Goal: Information Seeking & Learning: Learn about a topic

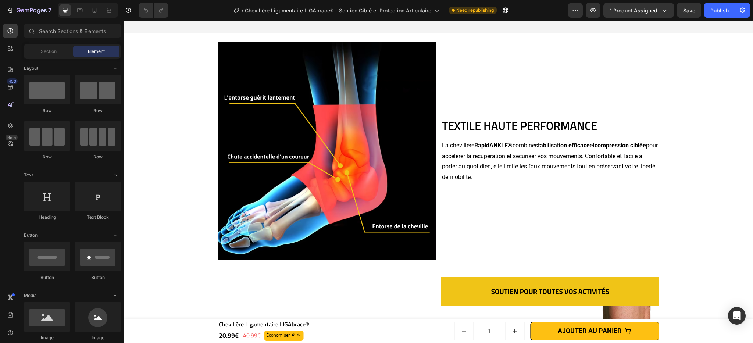
scroll to position [1112, 0]
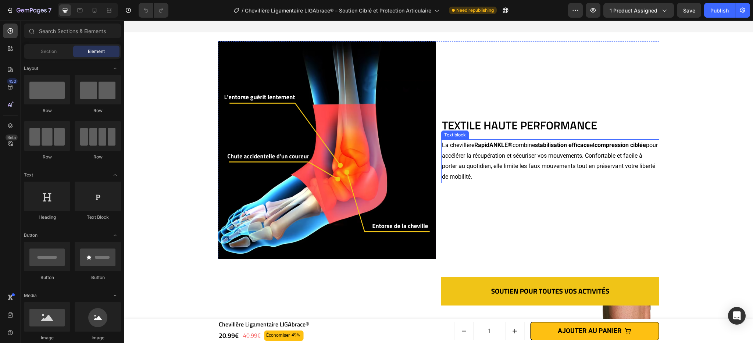
click at [486, 148] on strong "RapidANKLE®" at bounding box center [493, 144] width 38 height 7
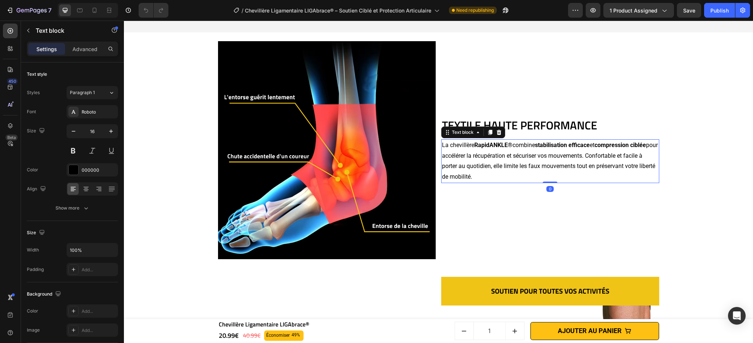
click at [489, 178] on p "La chevillère RapidANKLE® combine stabilisation efficace et compression ciblée …" at bounding box center [550, 161] width 216 height 42
click at [487, 182] on p "La chevillère RapidANKLE® combine stabilisation efficace et compression ciblée …" at bounding box center [550, 161] width 216 height 42
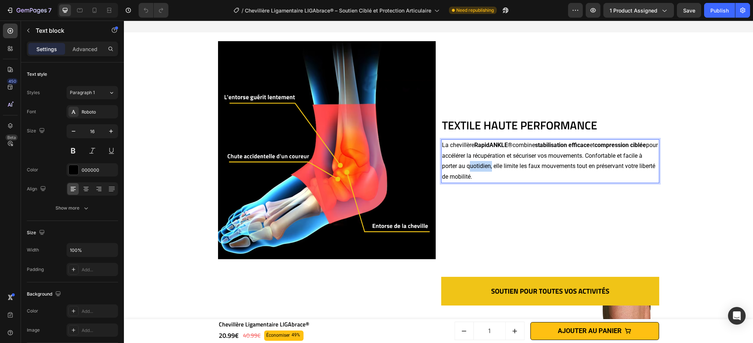
click at [487, 182] on p "La chevillère RapidANKLE® combine stabilisation efficace et compression ciblée …" at bounding box center [550, 161] width 216 height 42
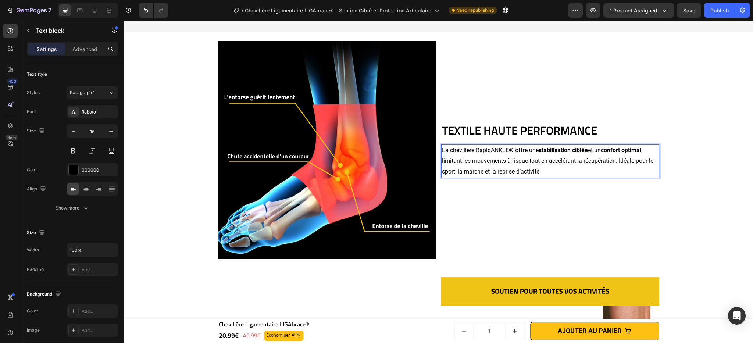
click at [489, 175] on p "La chevillère RapidANKLE® offre une stabilisation ciblée et un confort optimal …" at bounding box center [550, 161] width 216 height 32
click at [480, 139] on h2 "TEXTILE HAUTE PERFORMANCE" at bounding box center [550, 130] width 218 height 16
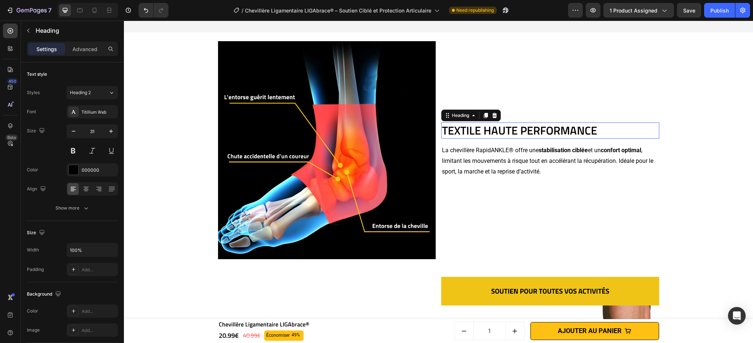
click at [480, 139] on h2 "TEXTILE HAUTE PERFORMANCE" at bounding box center [550, 130] width 218 height 16
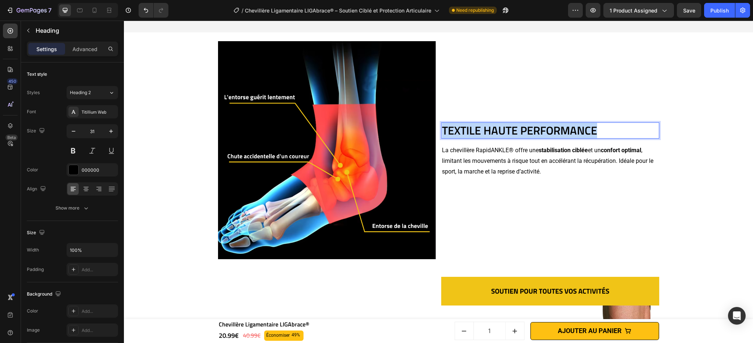
click at [480, 138] on p "TEXTILE HAUTE PERFORMANCE" at bounding box center [550, 130] width 216 height 15
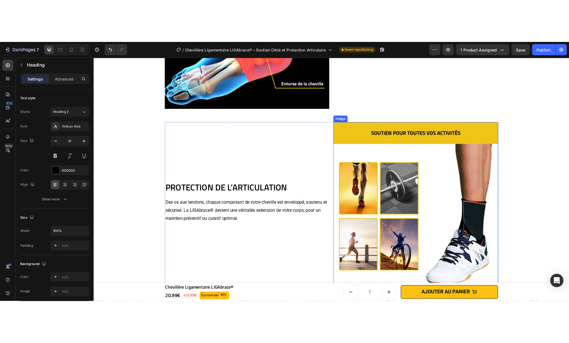
scroll to position [1309, 0]
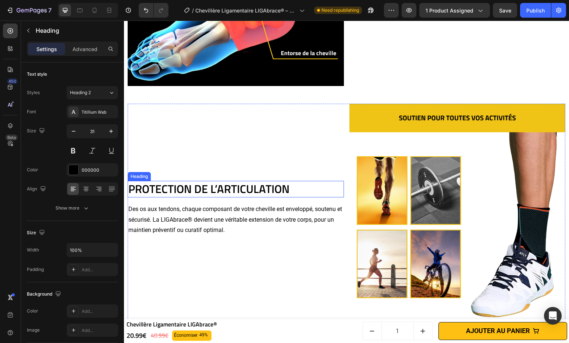
click at [250, 182] on h2 "PROTECTION DE L’ARTICULATION" at bounding box center [236, 189] width 216 height 16
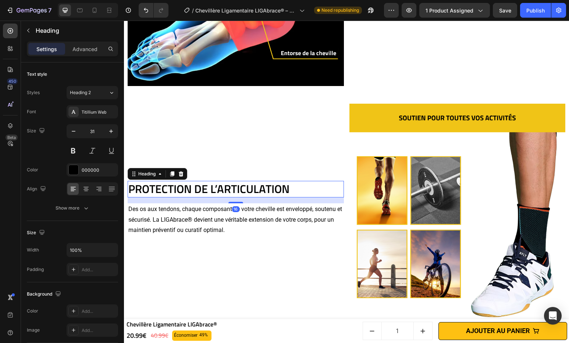
click at [250, 182] on h2 "PROTECTION DE L’ARTICULATION" at bounding box center [236, 189] width 216 height 16
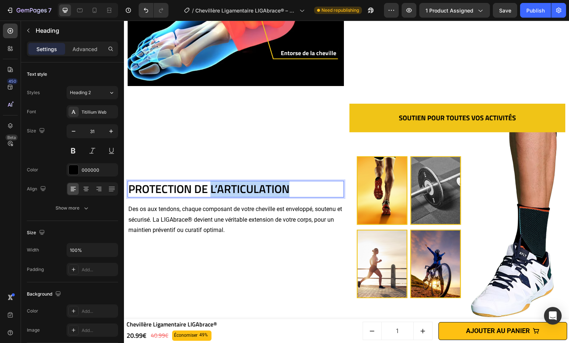
click at [250, 182] on p "PROTECTION DE L’ARTICULATION" at bounding box center [235, 189] width 215 height 15
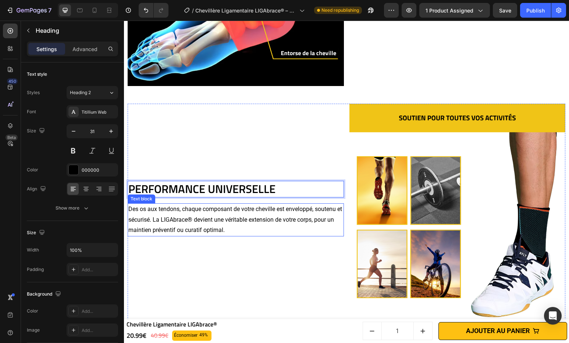
click at [248, 216] on p "Des os aux tendons, chaque composant de votre cheville est enveloppé, soutenu e…" at bounding box center [235, 220] width 215 height 32
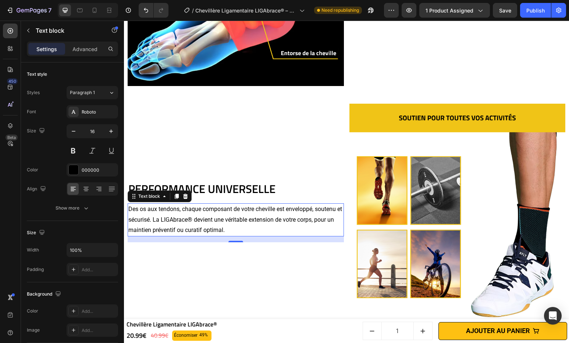
click at [240, 210] on p "Des os aux tendons, chaque composant de votre cheville est enveloppé, soutenu e…" at bounding box center [235, 220] width 215 height 32
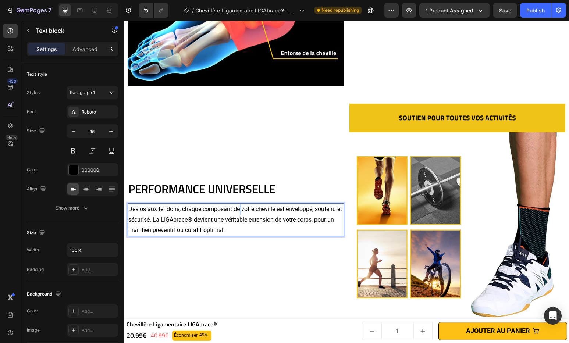
click at [240, 210] on p "Des os aux tendons, chaque composant de votre cheville est enveloppé, soutenu e…" at bounding box center [235, 220] width 215 height 32
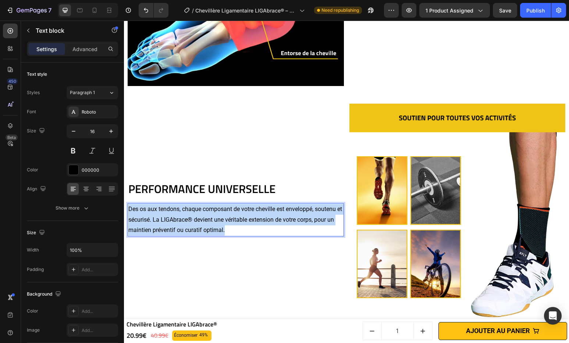
click at [240, 210] on p "Des os aux tendons, chaque composant de votre cheville est enveloppé, soutenu e…" at bounding box center [235, 220] width 215 height 32
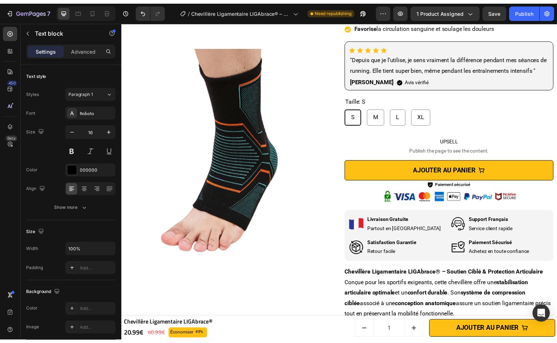
scroll to position [0, 0]
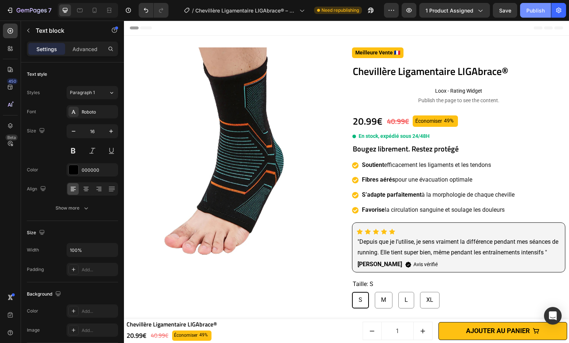
click at [539, 12] on div "Publish" at bounding box center [535, 11] width 18 height 8
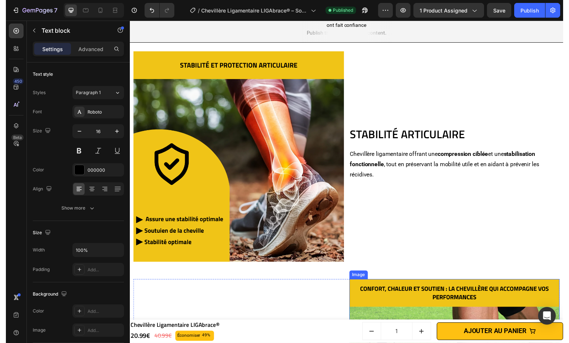
scroll to position [640, 0]
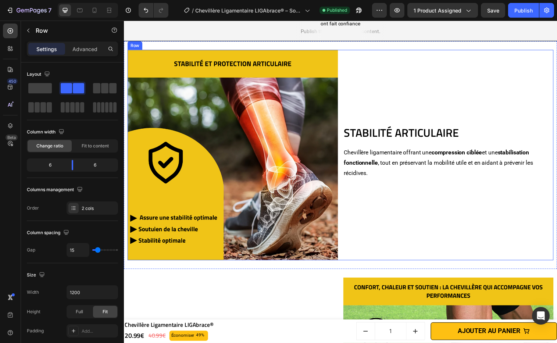
click at [534, 68] on div "STABILITÉ ARTICULAIRE Heading Chevillère ligamentaire offrant une compression c…" at bounding box center [454, 157] width 214 height 214
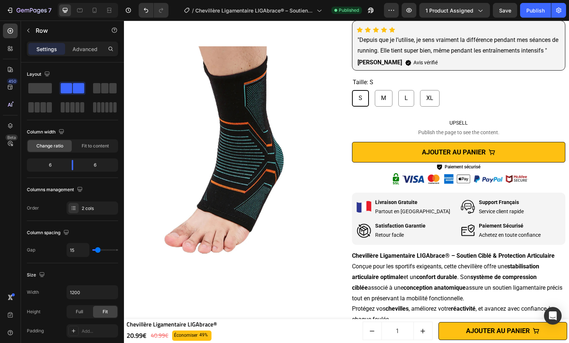
scroll to position [426, 0]
